Goal: Transaction & Acquisition: Purchase product/service

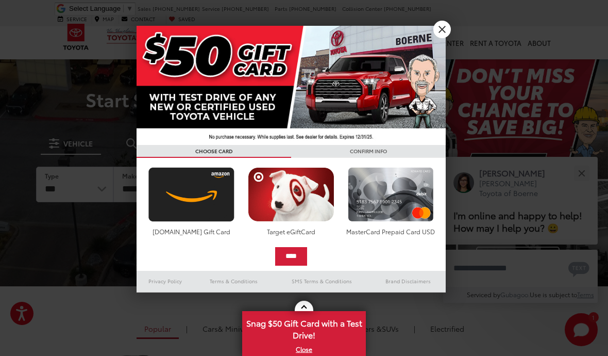
click at [447, 31] on link "X" at bounding box center [442, 30] width 18 height 18
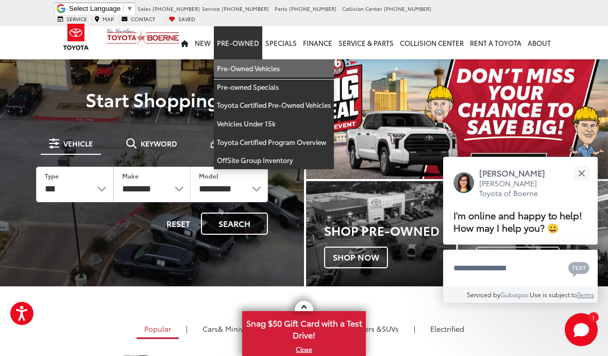
click at [259, 65] on link "Pre-Owned Vehicles" at bounding box center [274, 68] width 120 height 19
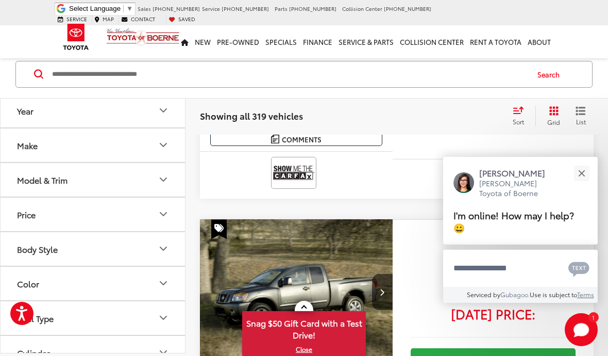
scroll to position [711, 0]
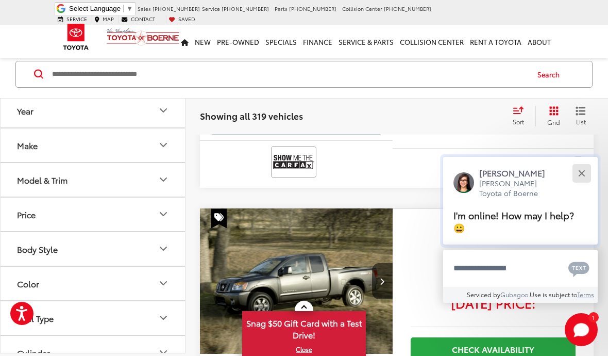
click at [583, 184] on button "Close" at bounding box center [582, 173] width 22 height 22
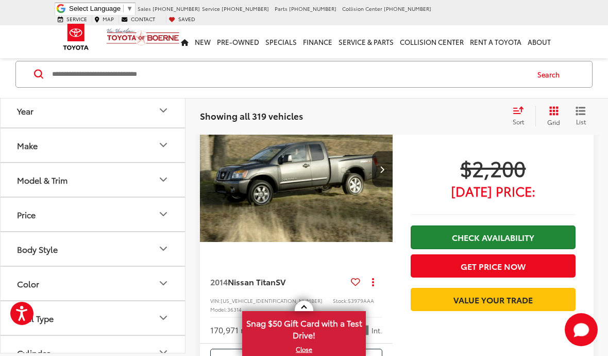
scroll to position [796, 0]
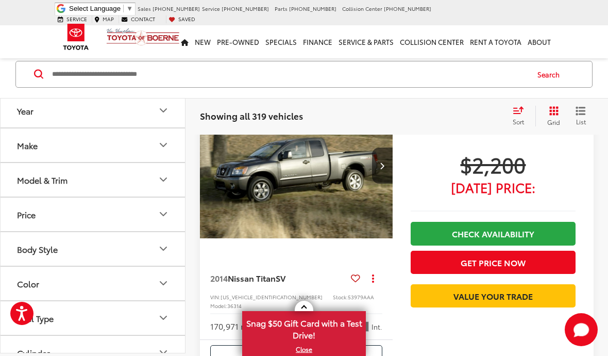
click at [375, 191] on img "2014 Nissan Titan SV 0" at bounding box center [296, 166] width 194 height 146
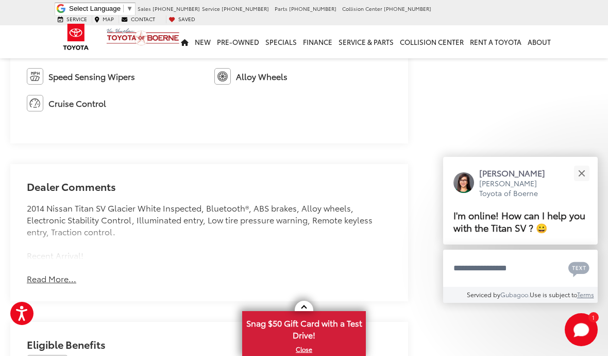
scroll to position [669, 0]
click at [67, 280] on button "Read More..." at bounding box center [51, 278] width 49 height 12
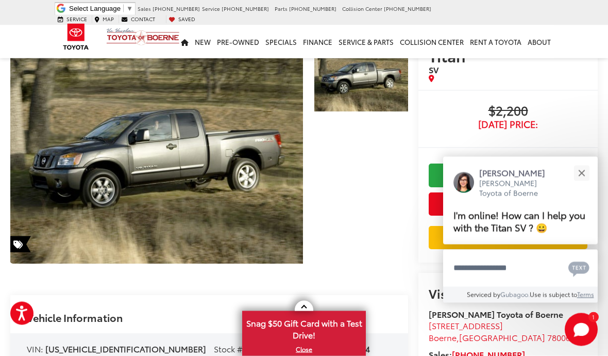
scroll to position [0, 0]
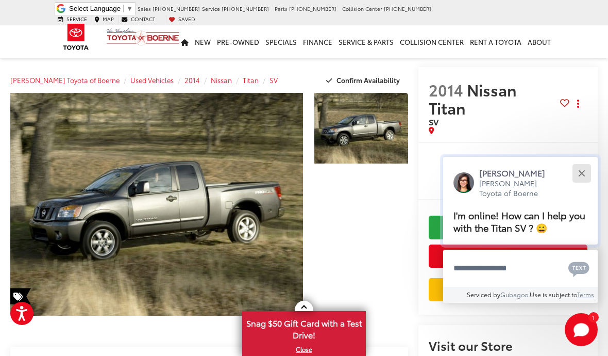
click at [583, 172] on div "Close" at bounding box center [581, 173] width 7 height 7
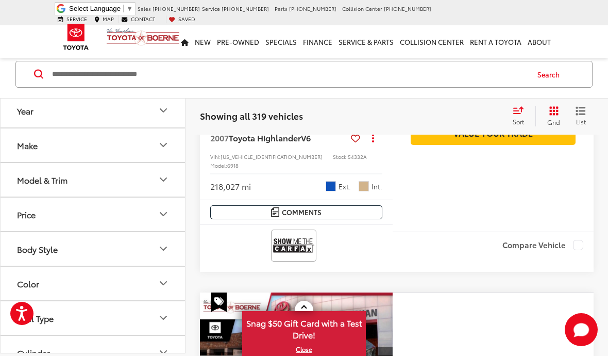
click at [157, 156] on button "Make" at bounding box center [94, 144] width 186 height 33
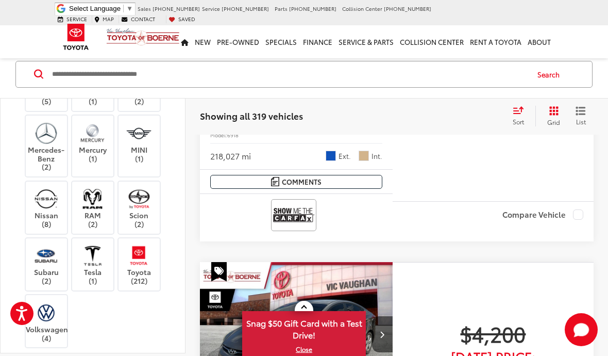
scroll to position [283, 0]
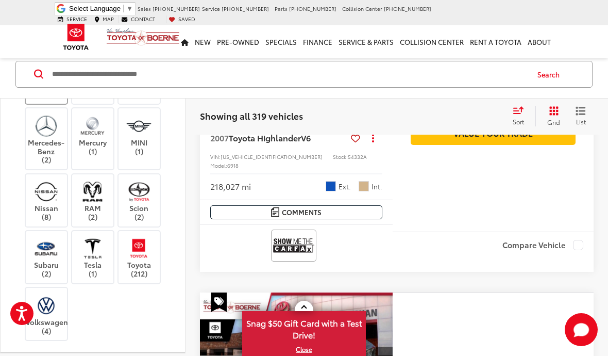
click at [47, 99] on label "Lexus (5)" at bounding box center [47, 90] width 42 height 18
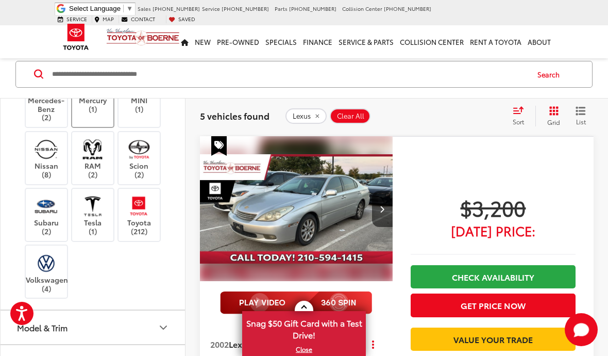
scroll to position [388, 0]
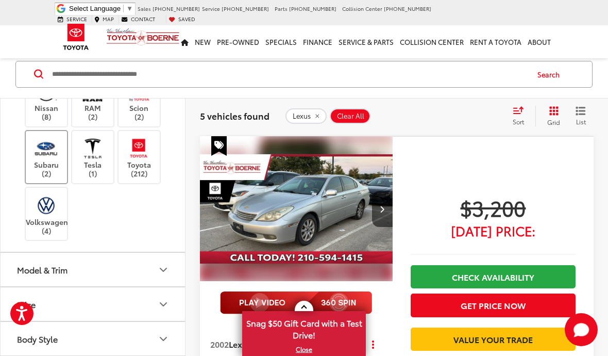
click at [62, 178] on label "Subaru (2)" at bounding box center [47, 157] width 42 height 42
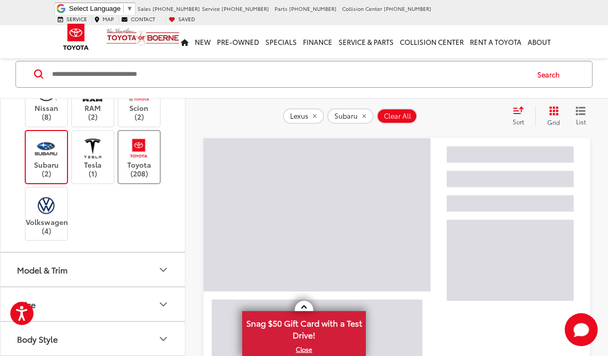
click at [155, 178] on label "Toyota (208)" at bounding box center [140, 157] width 42 height 42
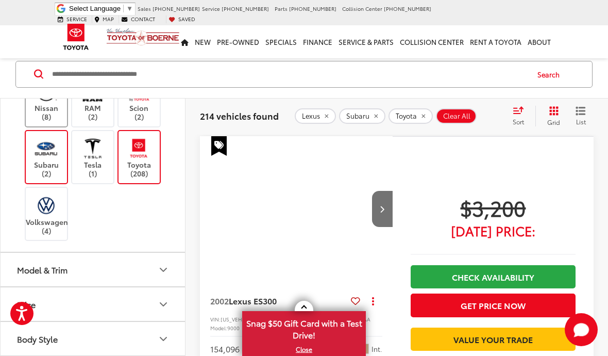
click at [53, 104] on img at bounding box center [46, 91] width 28 height 24
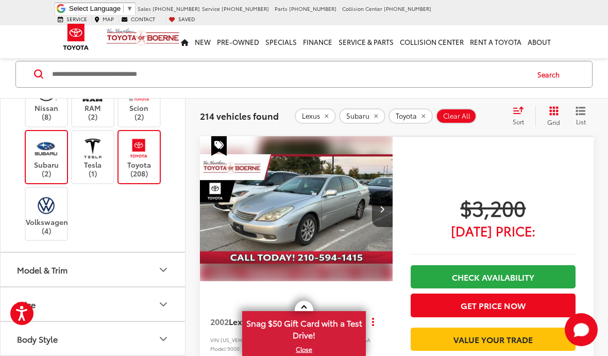
drag, startPoint x: 11, startPoint y: 238, endPoint x: 252, endPoint y: 218, distance: 242.0
click at [11, 238] on div "Acura (3) Audi (2) BMW (1) Buick (2) Cadillac (2) Chevrolet (14) Dodge (2) FIAT…" at bounding box center [93, 15] width 185 height 473
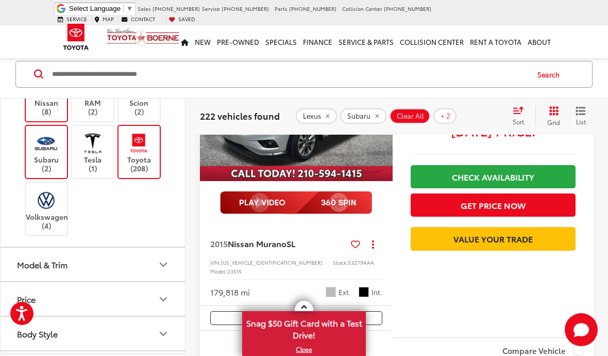
scroll to position [4081, 0]
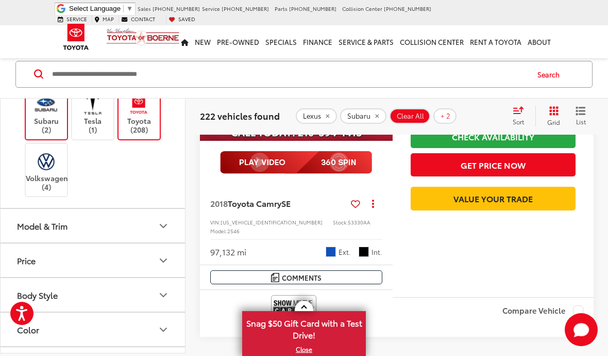
scroll to position [427, 0]
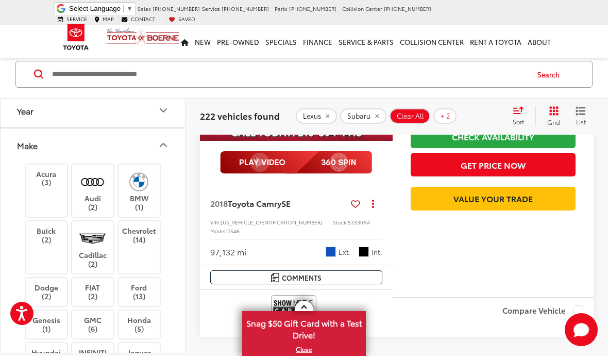
scroll to position [0, 0]
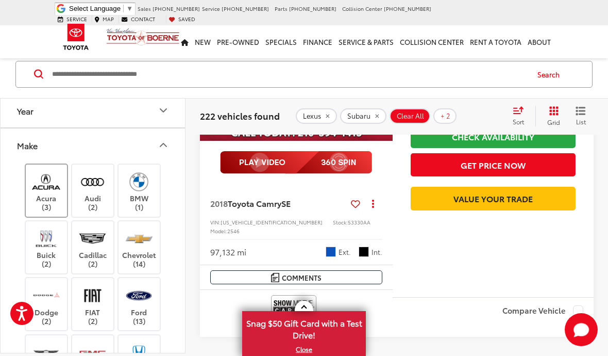
click at [51, 170] on label "Acura (3)" at bounding box center [47, 191] width 42 height 42
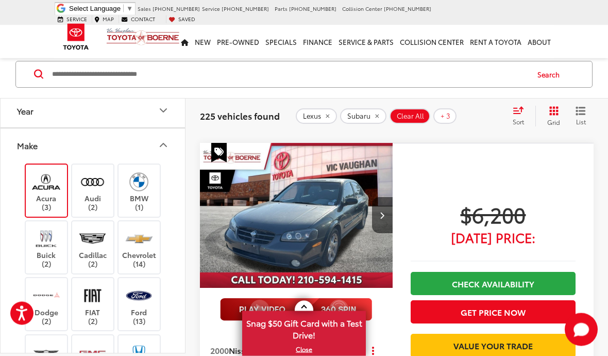
scroll to position [1806, 0]
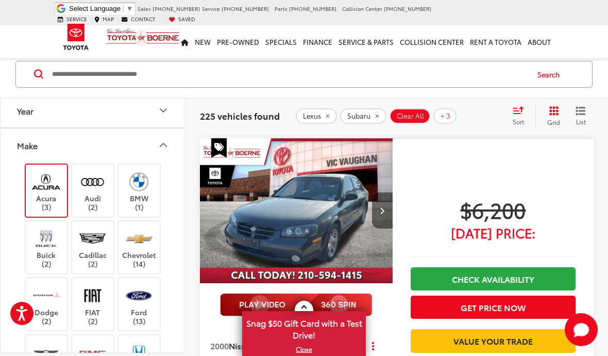
click at [386, 192] on button "Next image" at bounding box center [382, 210] width 21 height 36
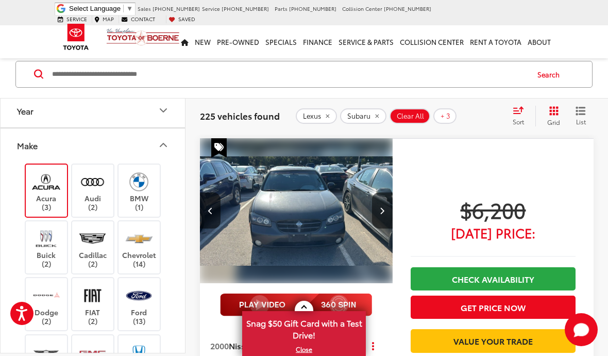
click at [386, 192] on button "Next image" at bounding box center [382, 210] width 21 height 36
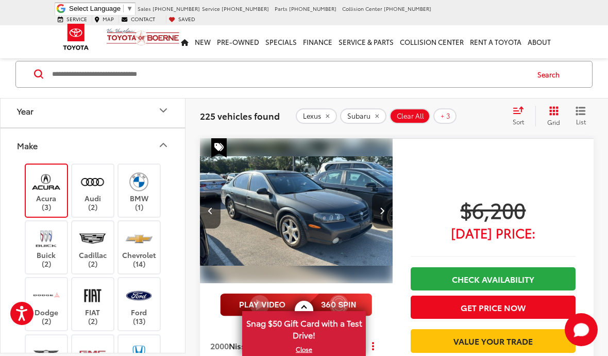
click at [386, 192] on button "Next image" at bounding box center [382, 210] width 21 height 36
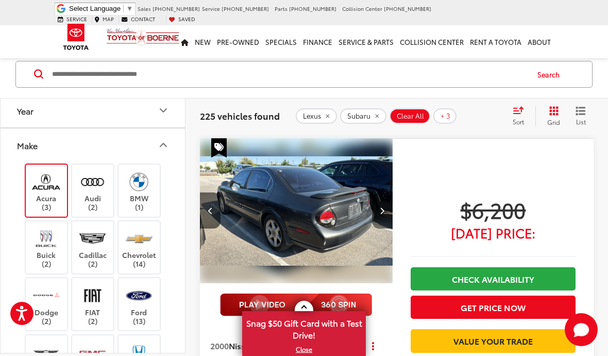
click at [386, 192] on button "Next image" at bounding box center [382, 210] width 21 height 36
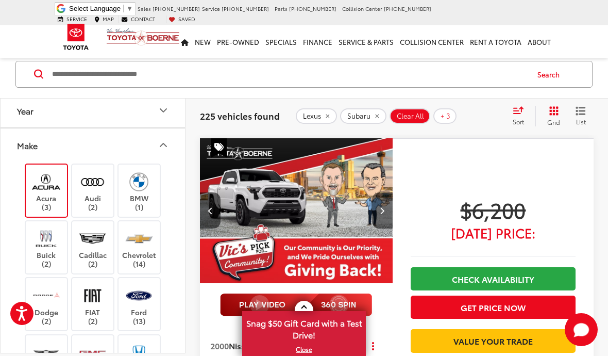
click at [386, 192] on button "Next image" at bounding box center [382, 210] width 21 height 36
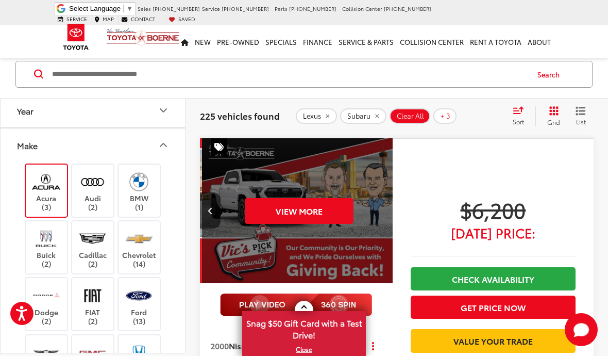
scroll to position [0, 971]
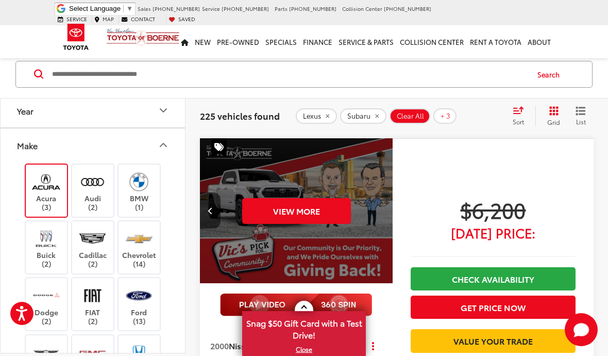
click at [386, 158] on div "View More" at bounding box center [296, 211] width 194 height 146
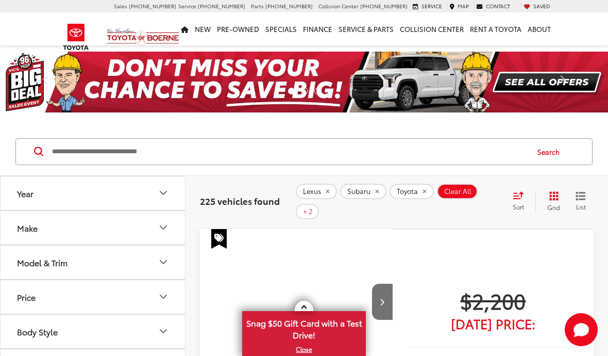
scroll to position [105, 0]
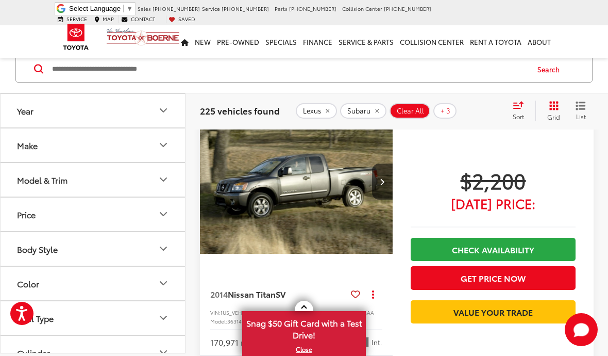
click at [88, 257] on button "Body Style" at bounding box center [94, 248] width 186 height 33
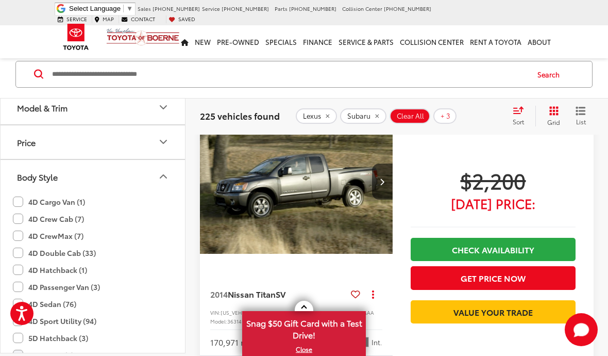
scroll to position [0, 0]
click at [54, 219] on label "4D Crew Cab (7)" at bounding box center [48, 218] width 71 height 17
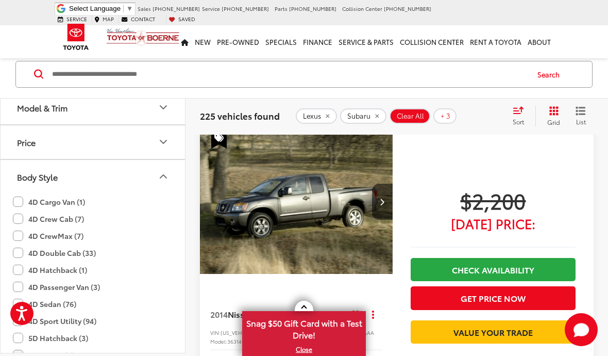
scroll to position [77, 0]
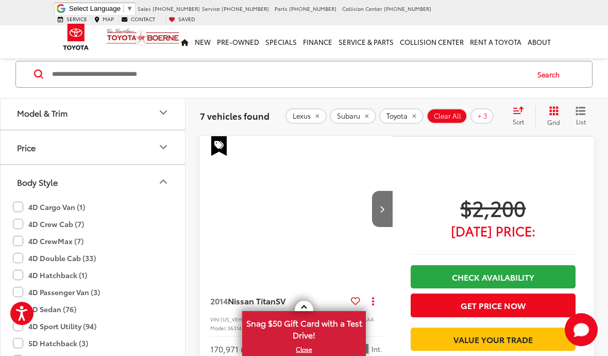
click at [59, 241] on label "4D CrewMax (7)" at bounding box center [48, 240] width 71 height 17
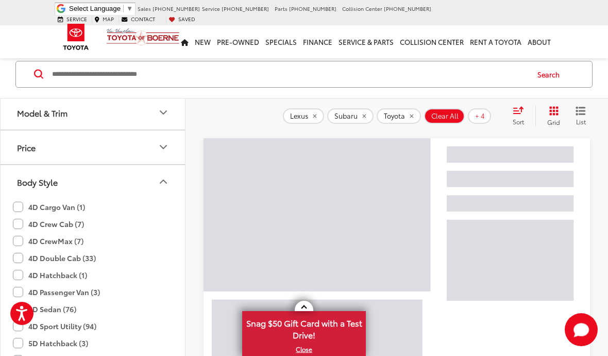
click at [49, 257] on label "4D Double Cab (33)" at bounding box center [54, 257] width 83 height 17
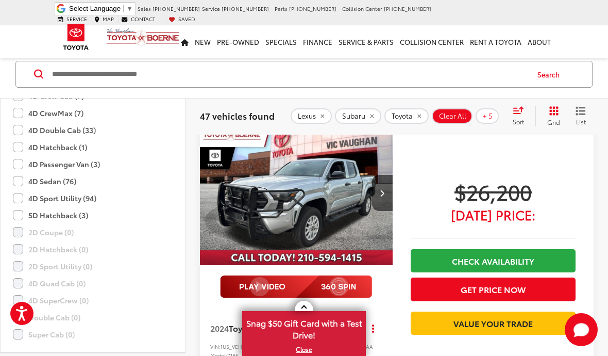
scroll to position [194, 0]
click at [51, 181] on label "4D Sedan (76)" at bounding box center [44, 181] width 63 height 17
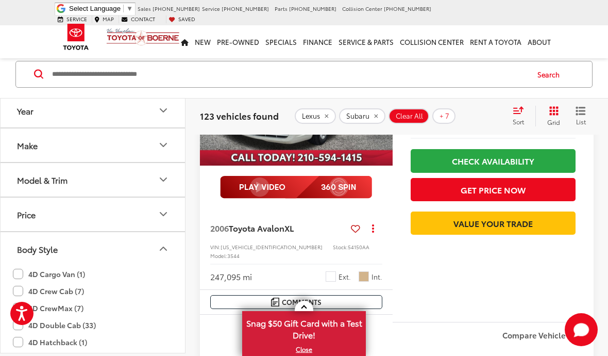
scroll to position [1392, 0]
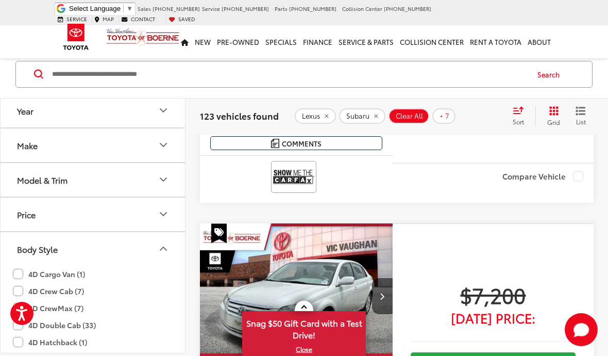
click at [419, 116] on span "Clear All" at bounding box center [409, 116] width 27 height 8
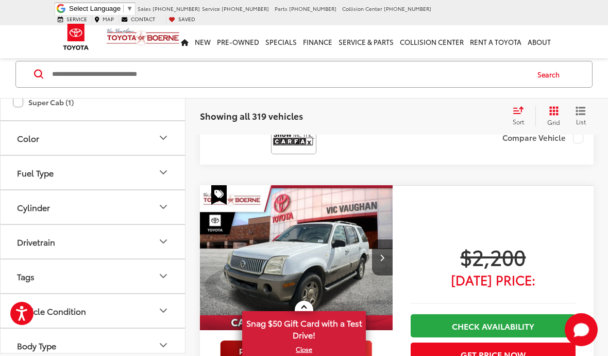
scroll to position [426, 0]
click at [90, 344] on button "Body Type" at bounding box center [94, 345] width 186 height 33
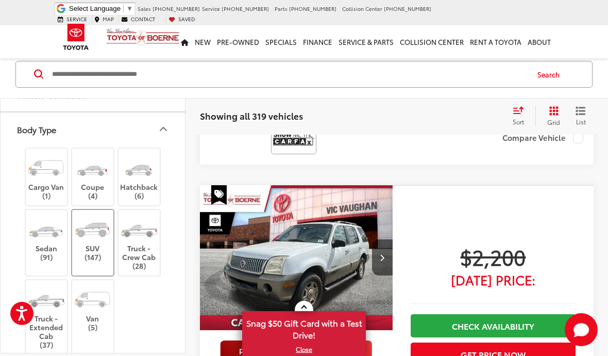
scroll to position [642, 0]
click at [135, 243] on label "Truck - Crew Cab (28)" at bounding box center [140, 242] width 42 height 55
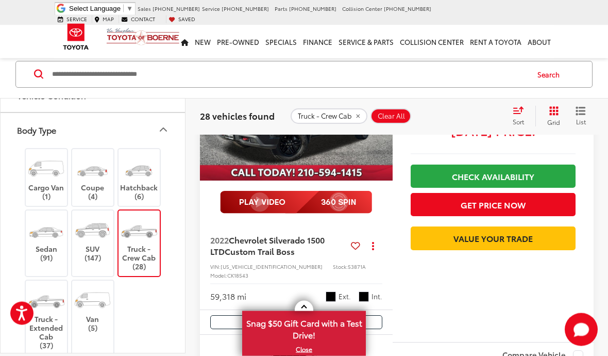
scroll to position [3328, 0]
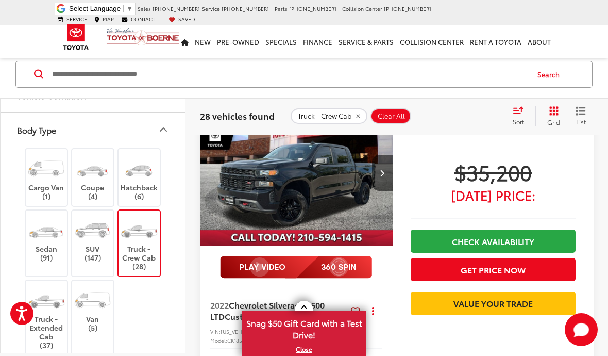
click at [134, 238] on img at bounding box center [139, 229] width 39 height 29
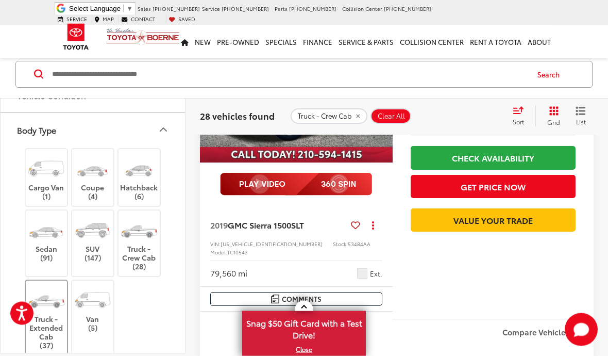
scroll to position [77, 0]
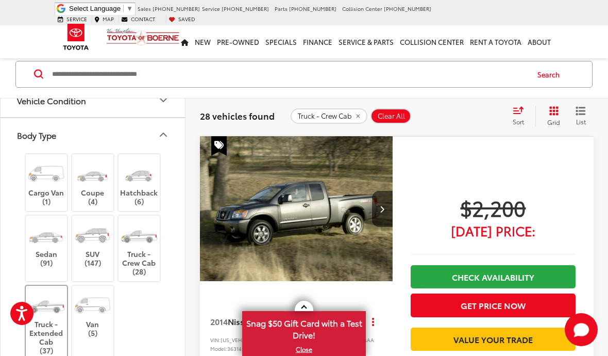
click at [55, 293] on img at bounding box center [46, 305] width 39 height 29
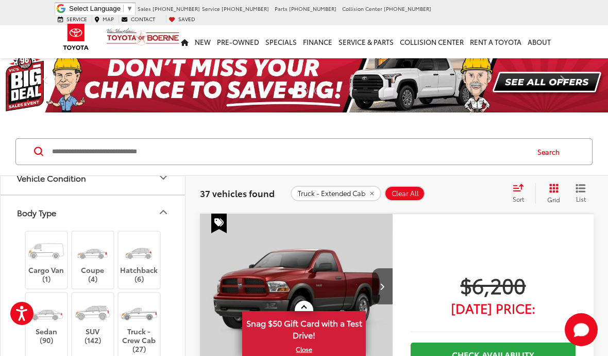
scroll to position [68, 0]
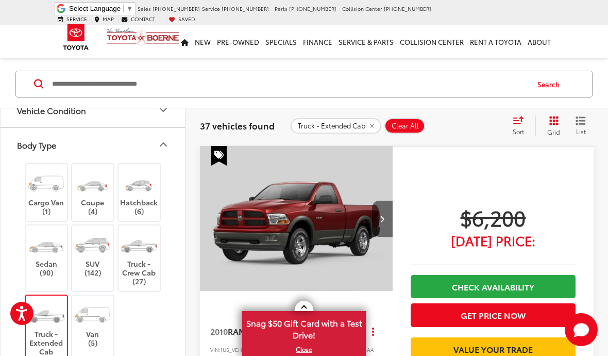
click at [388, 226] on button "Next image" at bounding box center [382, 218] width 21 height 36
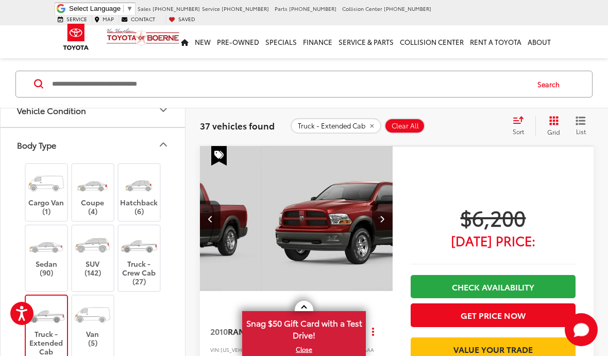
click at [388, 226] on button "Next image" at bounding box center [382, 218] width 21 height 36
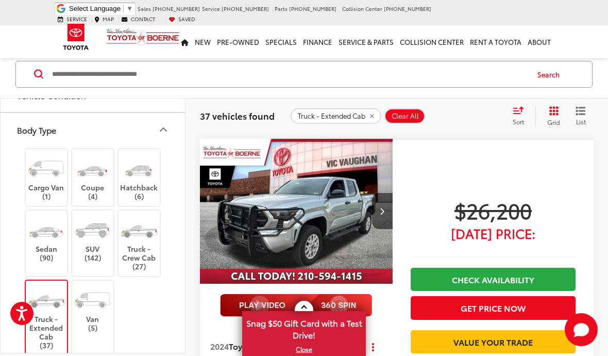
scroll to position [441, 0]
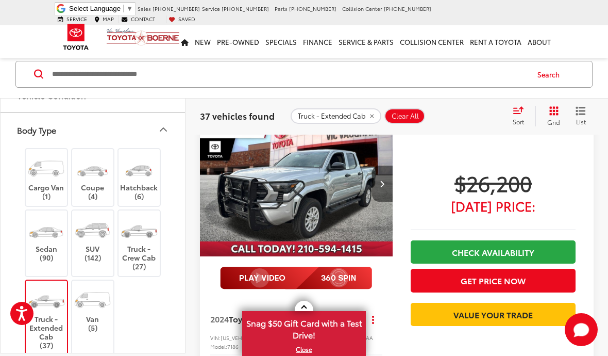
click at [379, 174] on button "Next image" at bounding box center [382, 183] width 21 height 36
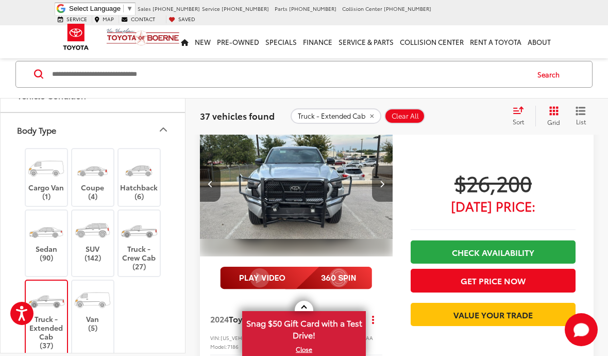
click at [379, 174] on button "Next image" at bounding box center [382, 183] width 21 height 36
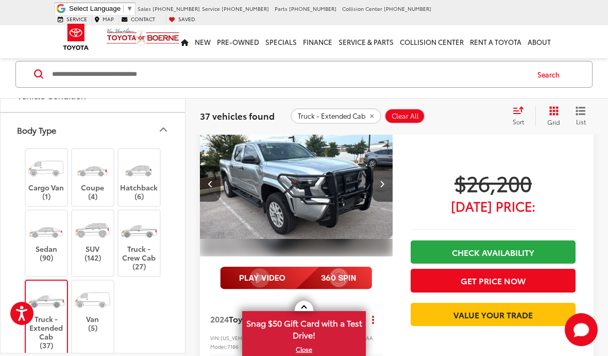
click at [379, 174] on button "Next image" at bounding box center [382, 183] width 21 height 36
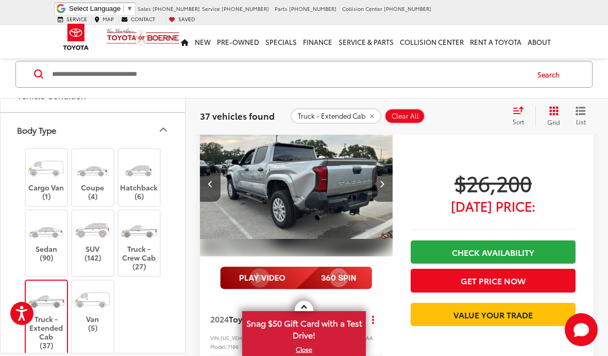
click at [379, 174] on button "Next image" at bounding box center [382, 183] width 21 height 36
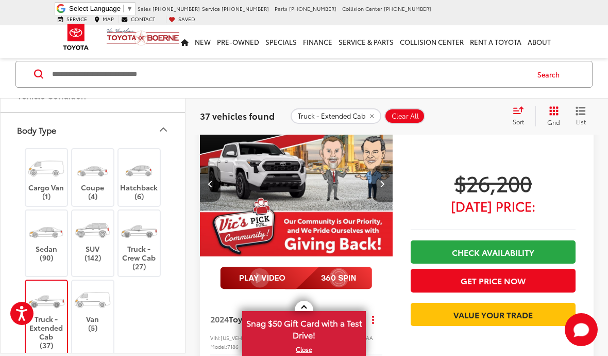
click at [379, 174] on button "Next image" at bounding box center [382, 183] width 21 height 36
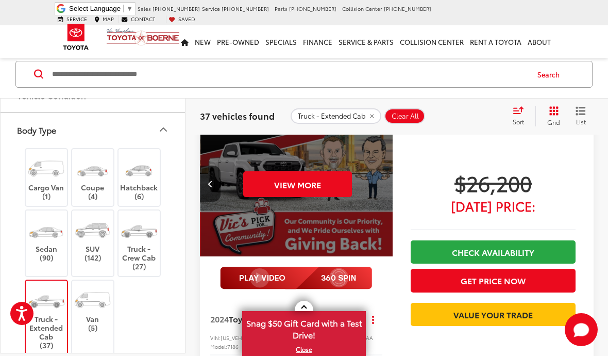
scroll to position [0, 971]
click at [379, 174] on div "View More" at bounding box center [296, 184] width 194 height 146
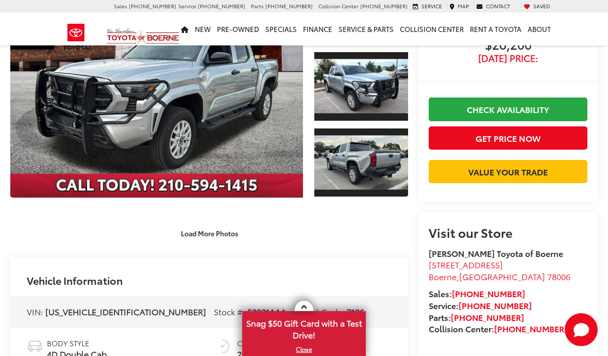
scroll to position [118, 0]
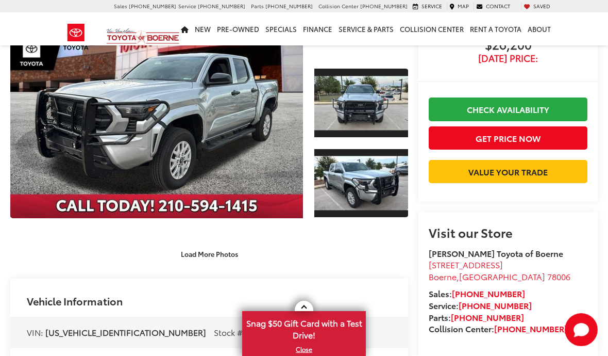
click at [210, 238] on div "Load More Photos" at bounding box center [209, 247] width 398 height 29
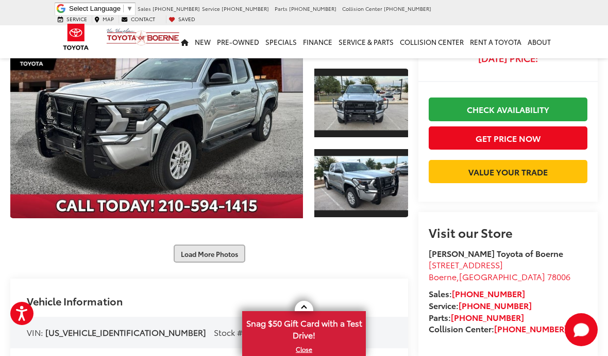
click at [209, 260] on button "Load More Photos" at bounding box center [210, 253] width 72 height 18
click at [213, 233] on div at bounding box center [209, 233] width 398 height 0
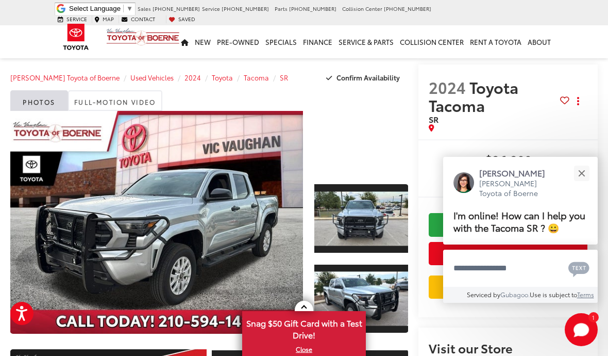
scroll to position [0, 0]
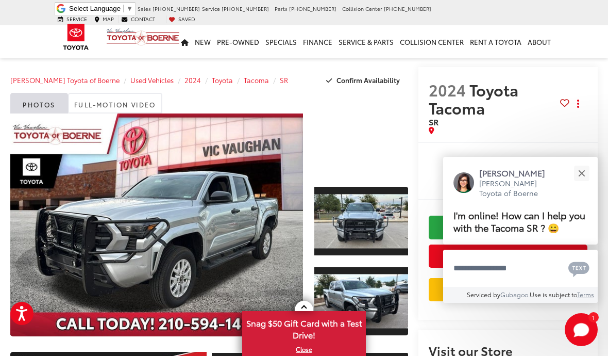
click at [371, 153] on div at bounding box center [361, 144] width 94 height 63
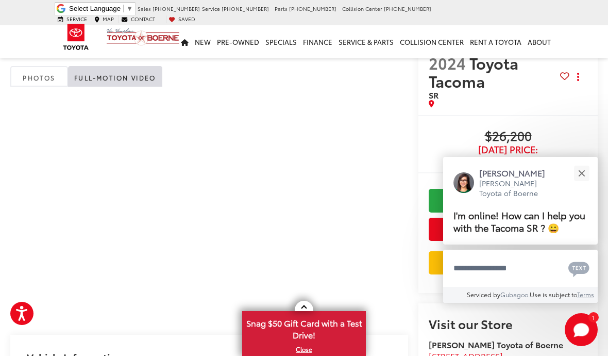
scroll to position [27, 0]
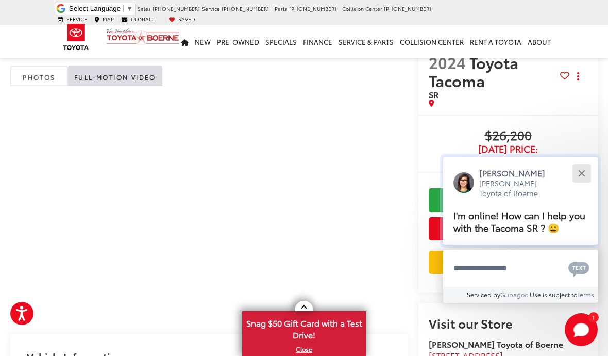
click at [583, 169] on button "Close" at bounding box center [582, 173] width 22 height 22
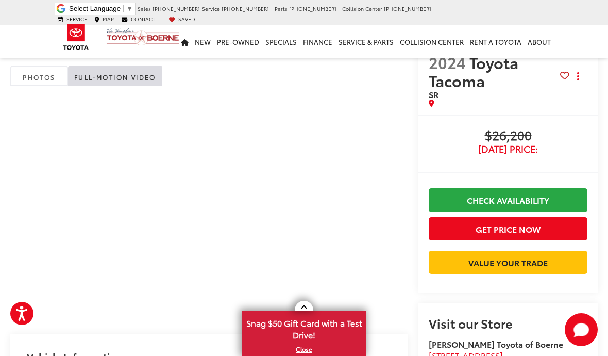
scroll to position [0, 0]
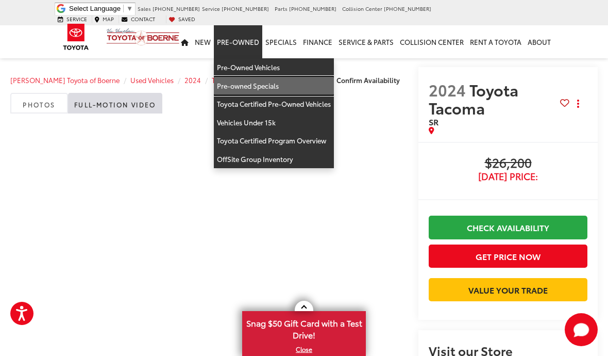
click at [258, 79] on link "Pre-owned Specials" at bounding box center [274, 86] width 120 height 19
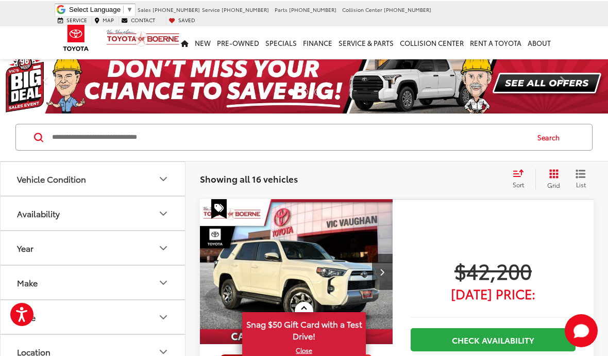
click at [524, 181] on span "Sort" at bounding box center [518, 183] width 11 height 9
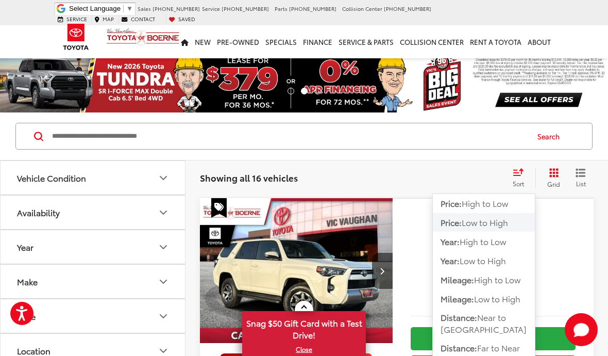
click at [482, 224] on span "Low to High" at bounding box center [485, 222] width 46 height 12
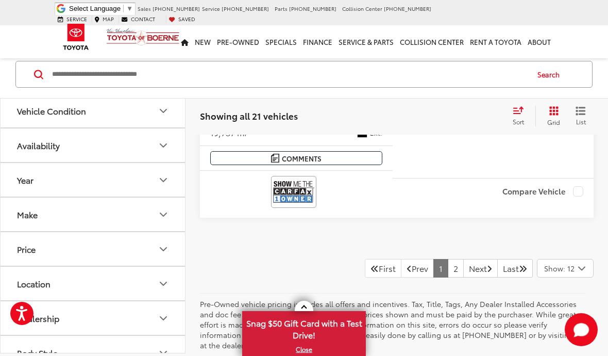
scroll to position [4308, 0]
click at [448, 258] on link "2" at bounding box center [456, 267] width 16 height 19
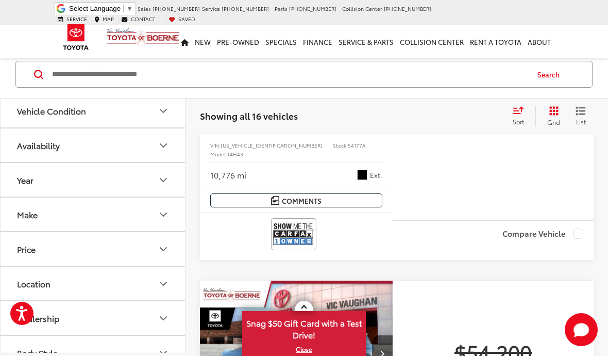
scroll to position [646, 0]
